Goal: Task Accomplishment & Management: Use online tool/utility

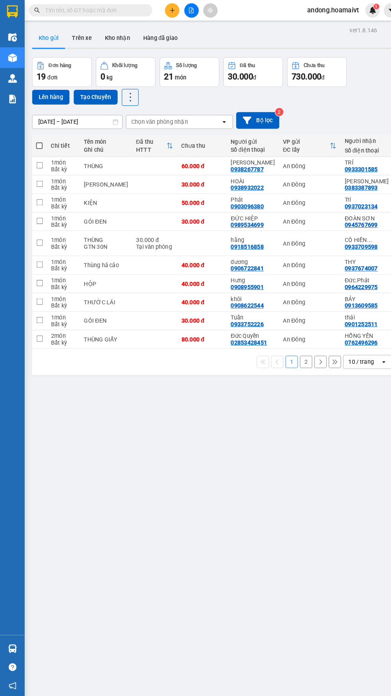
click at [10, 48] on div "Kho hàng mới" at bounding box center [12, 56] width 24 height 20
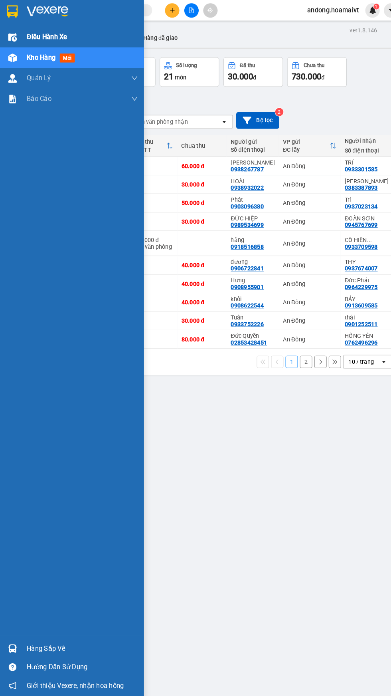
click at [19, 38] on div "Điều hành xe" at bounding box center [70, 36] width 140 height 20
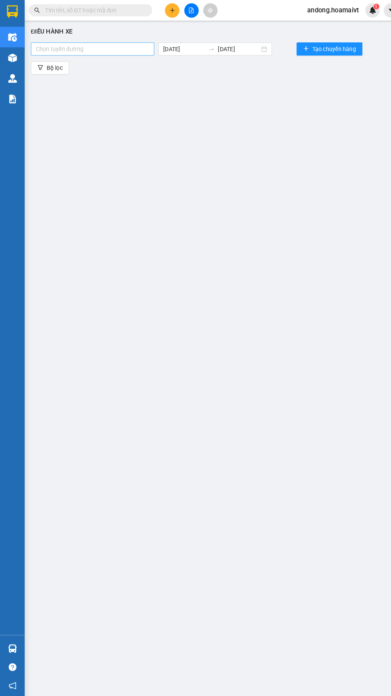
click at [117, 46] on div at bounding box center [90, 48] width 116 height 10
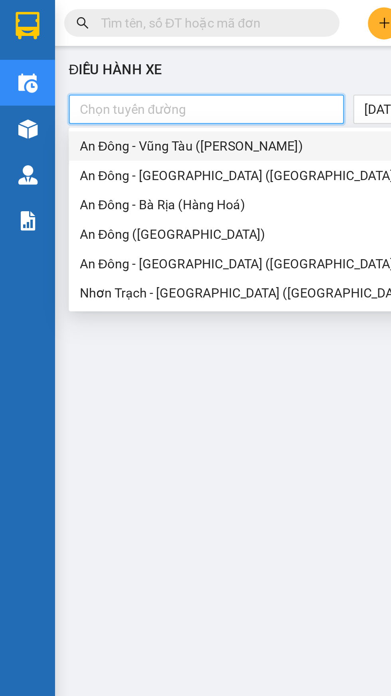
click at [97, 105] on div "An Đông ([GEOGRAPHIC_DATA])" at bounding box center [108, 101] width 146 height 9
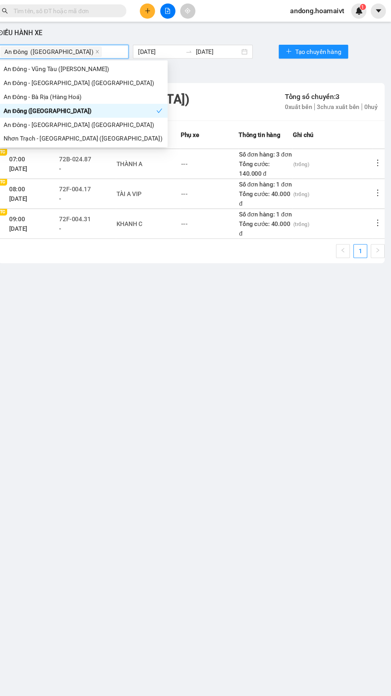
click at [381, 219] on td at bounding box center [380, 206] width 11 height 28
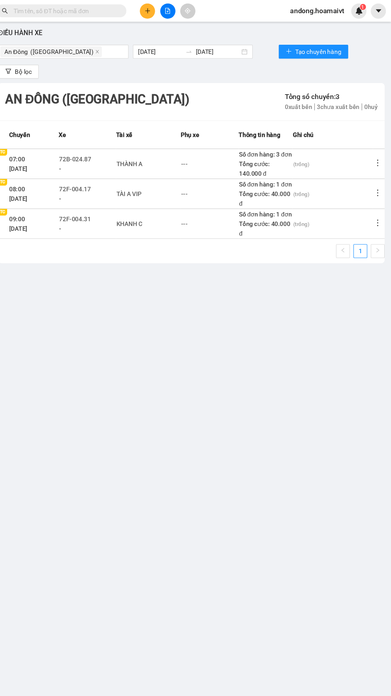
click at [378, 209] on icon "more" at bounding box center [379, 205] width 8 height 8
click at [365, 262] on span "Xem phơi" at bounding box center [359, 261] width 24 height 6
